Goal: Transaction & Acquisition: Book appointment/travel/reservation

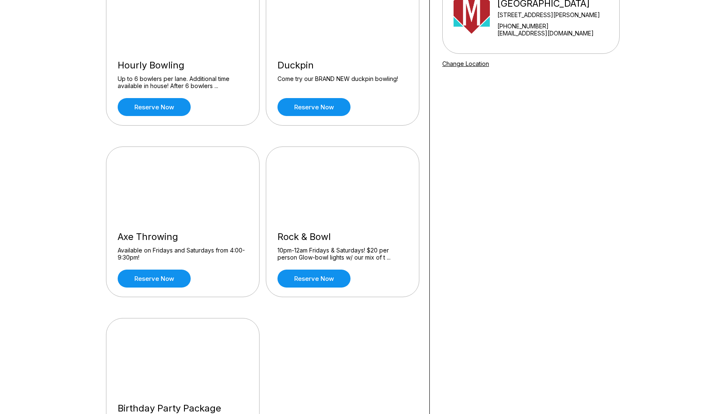
scroll to position [127, 0]
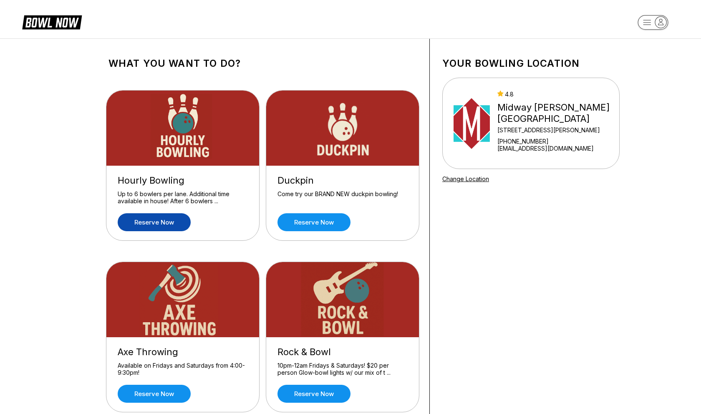
click at [159, 221] on link "Reserve now" at bounding box center [154, 222] width 73 height 18
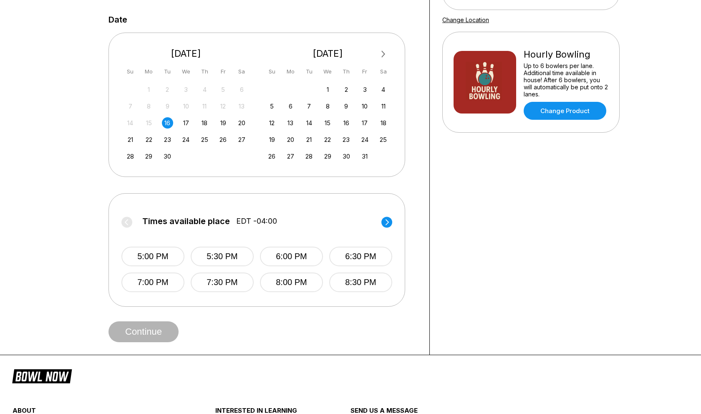
scroll to position [184, 0]
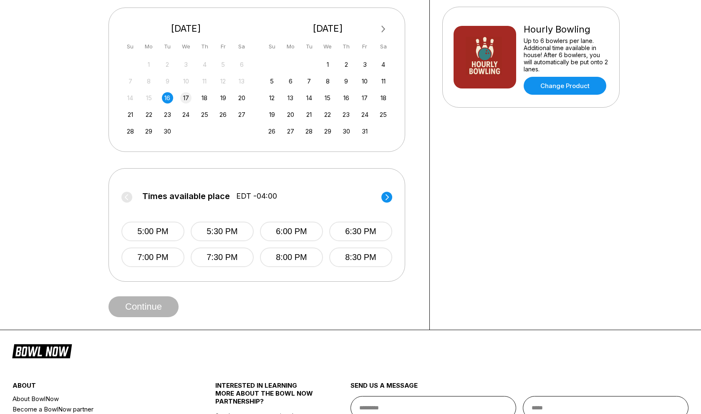
click at [186, 96] on div "17" at bounding box center [185, 97] width 11 height 11
click at [222, 240] on button "4:30 PM" at bounding box center [222, 232] width 63 height 20
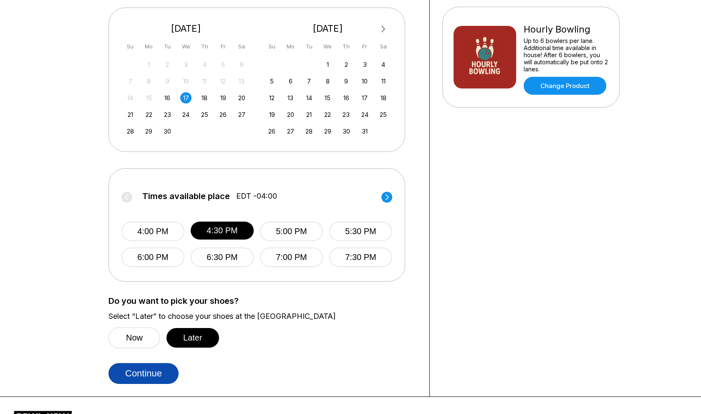
click at [143, 374] on button "Continue" at bounding box center [144, 373] width 70 height 21
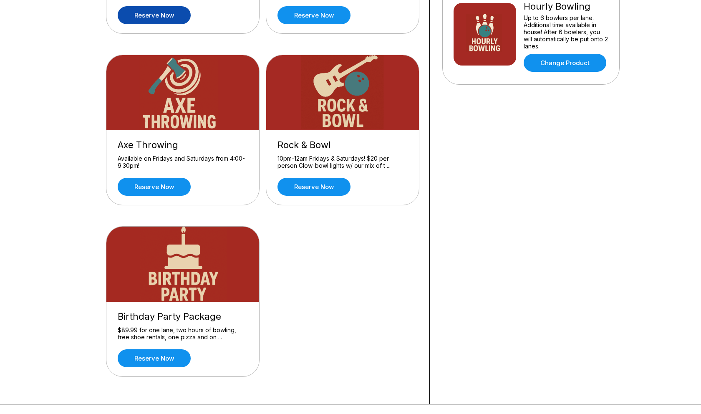
scroll to position [372, 0]
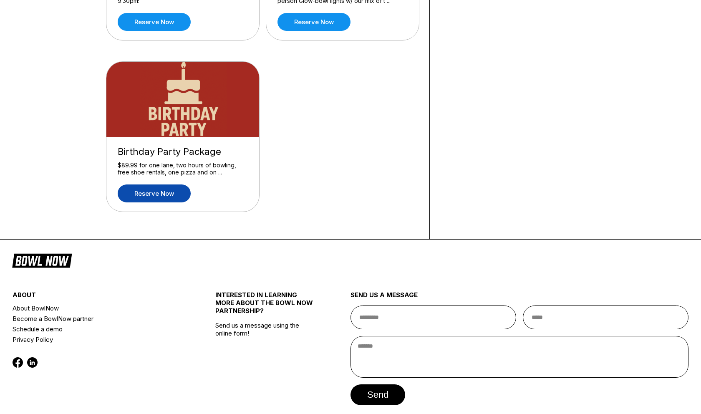
click at [163, 192] on link "Reserve now" at bounding box center [154, 193] width 73 height 18
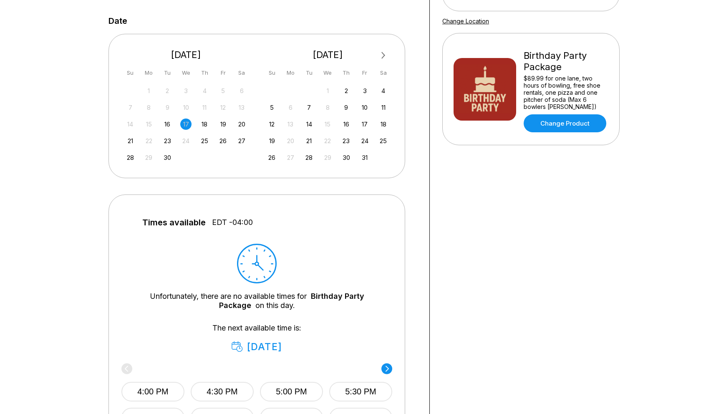
scroll to position [159, 0]
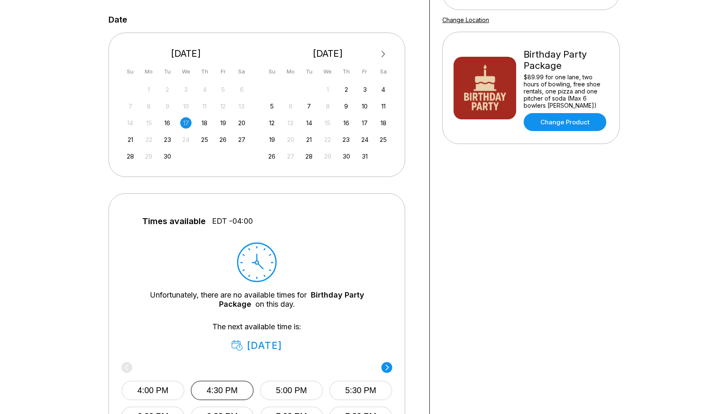
click at [224, 386] on button "4:30 PM" at bounding box center [222, 391] width 63 height 20
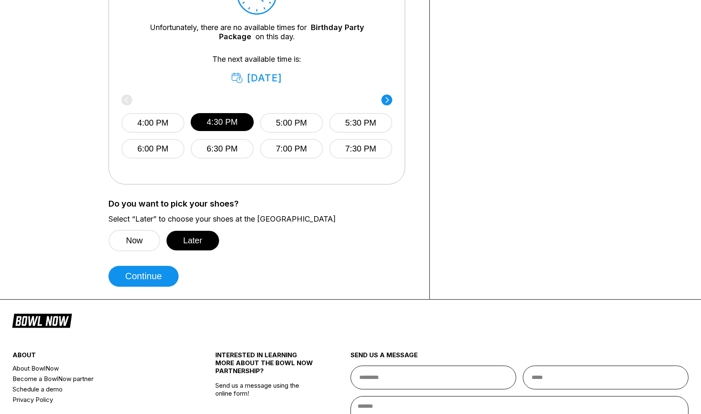
scroll to position [522, 0]
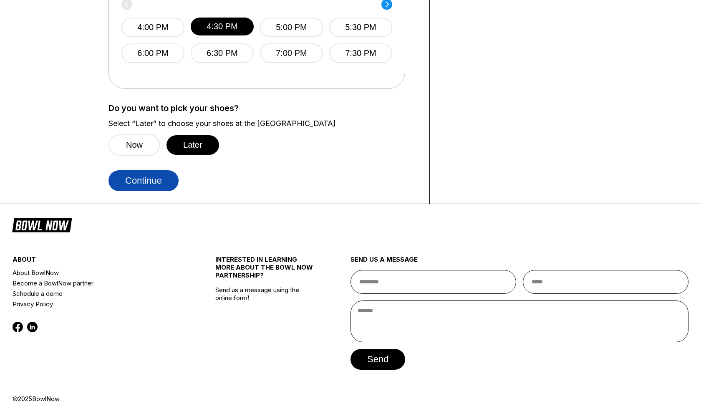
click at [152, 172] on button "Continue" at bounding box center [144, 180] width 70 height 21
